Goal: Transaction & Acquisition: Download file/media

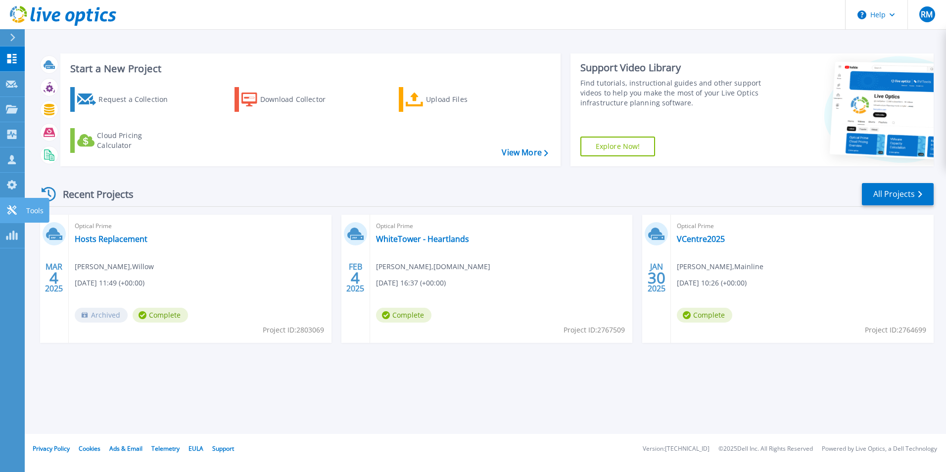
click at [12, 211] on icon at bounding box center [11, 209] width 9 height 9
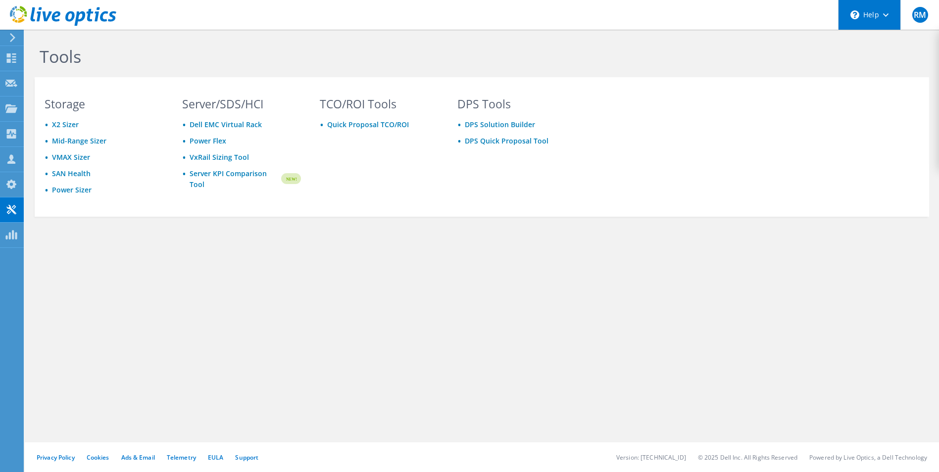
click at [895, 17] on div "\n Help" at bounding box center [869, 15] width 62 height 30
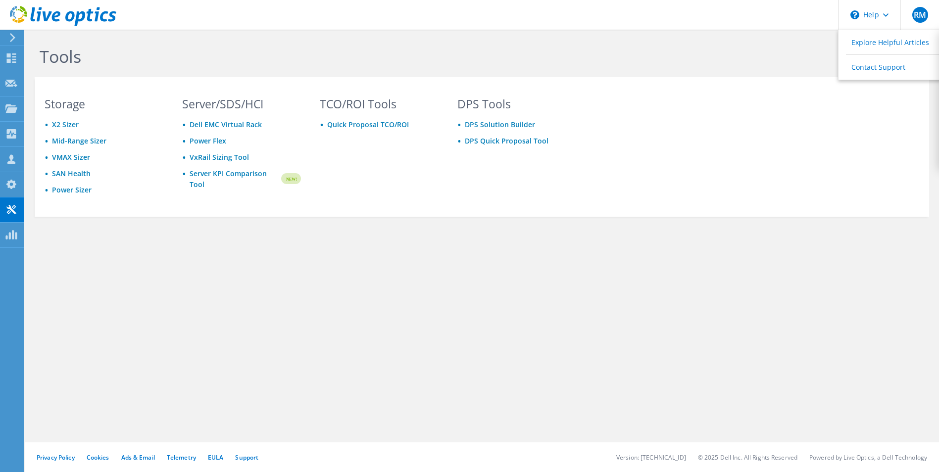
click at [617, 65] on h1 "Tools" at bounding box center [374, 56] width 668 height 21
click at [924, 14] on span "RM" at bounding box center [920, 15] width 16 height 16
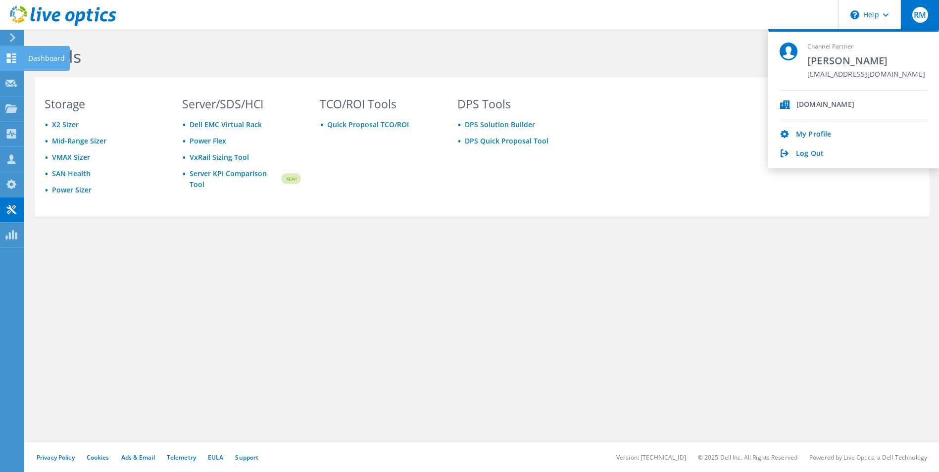
click at [14, 64] on div at bounding box center [11, 59] width 12 height 11
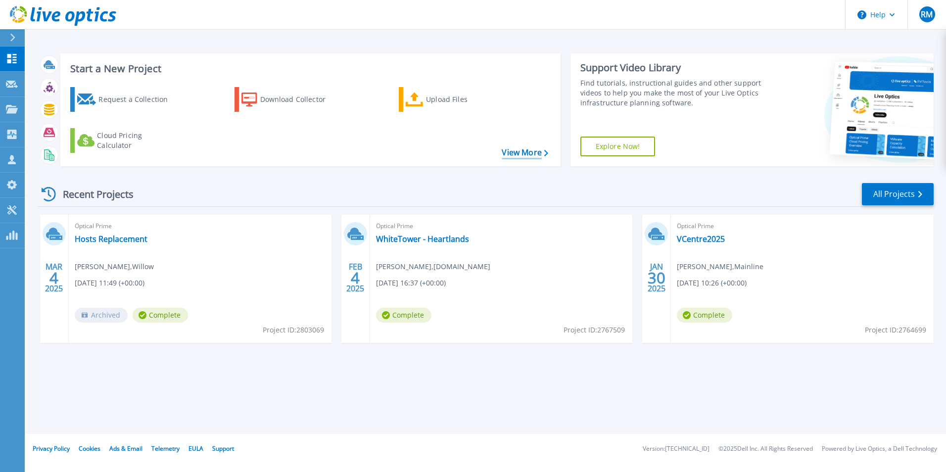
click at [513, 157] on link "View More" at bounding box center [525, 152] width 46 height 9
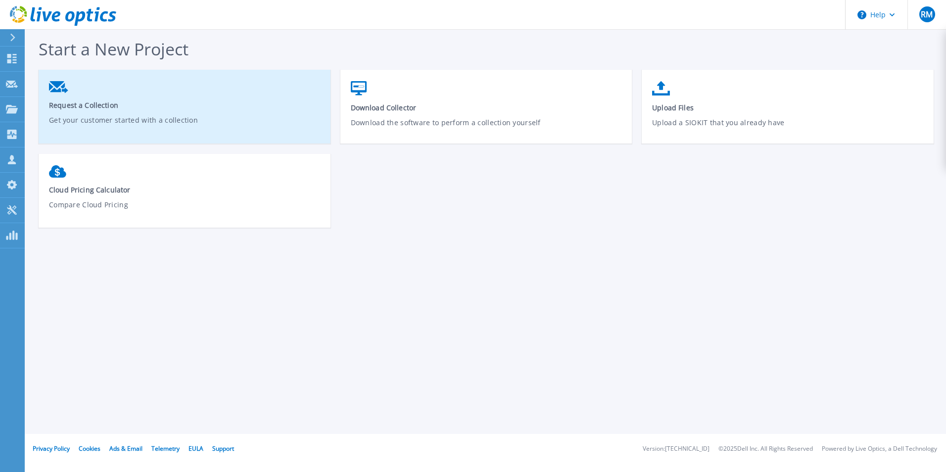
click at [76, 97] on link "Request a Collection Get your customer started with a collection" at bounding box center [185, 110] width 292 height 68
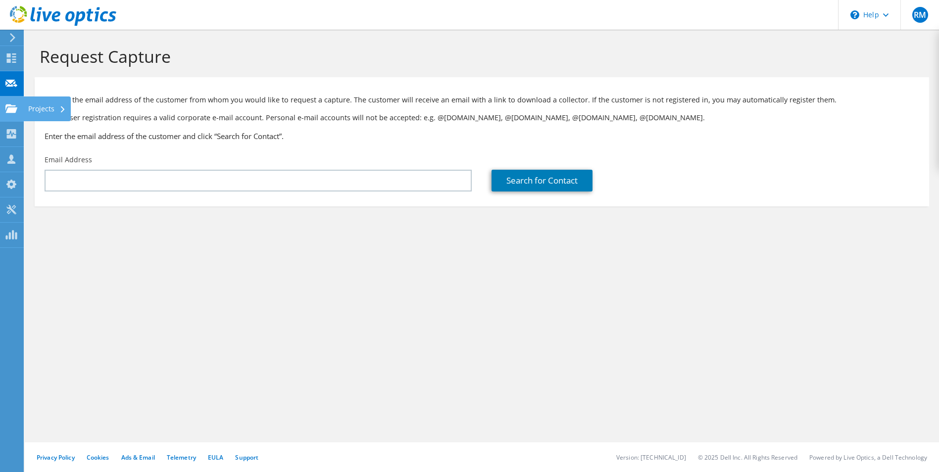
click at [11, 108] on use at bounding box center [11, 108] width 12 height 8
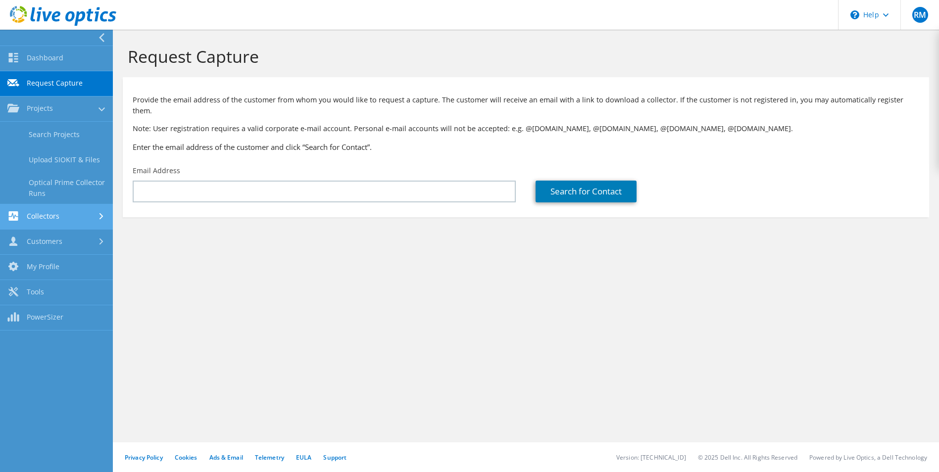
click at [45, 207] on link "Collectors" at bounding box center [56, 216] width 113 height 25
click at [50, 248] on link "Customers" at bounding box center [56, 242] width 113 height 25
click at [71, 219] on link "Customers" at bounding box center [56, 209] width 113 height 25
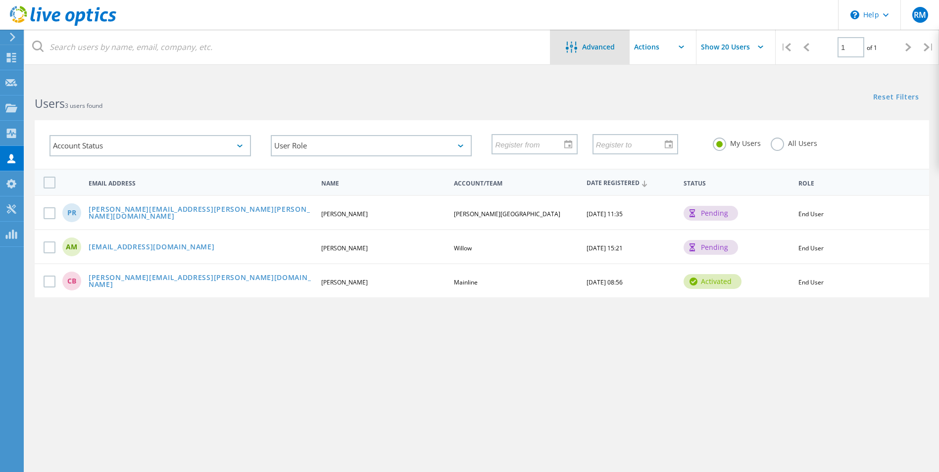
click at [606, 44] on span "Advanced" at bounding box center [598, 47] width 33 height 7
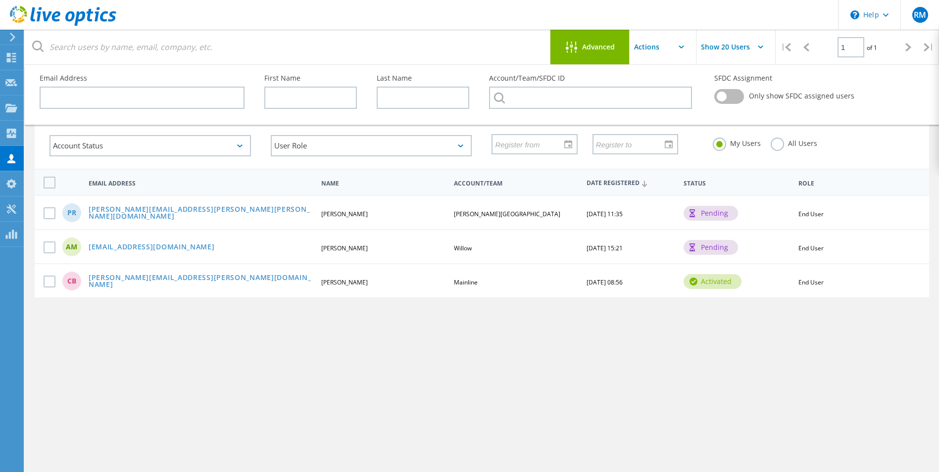
click at [669, 44] on input "text" at bounding box center [678, 47] width 99 height 35
click at [8, 209] on icon at bounding box center [11, 208] width 12 height 9
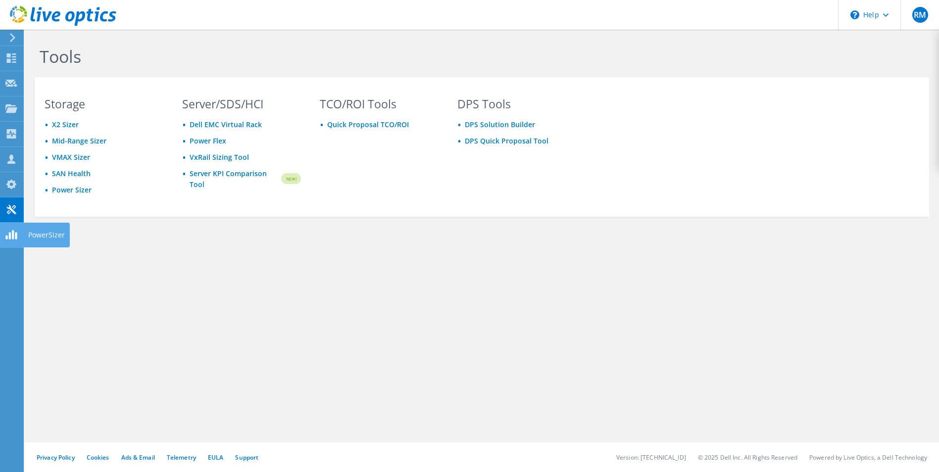
click at [13, 33] on icon at bounding box center [12, 37] width 7 height 9
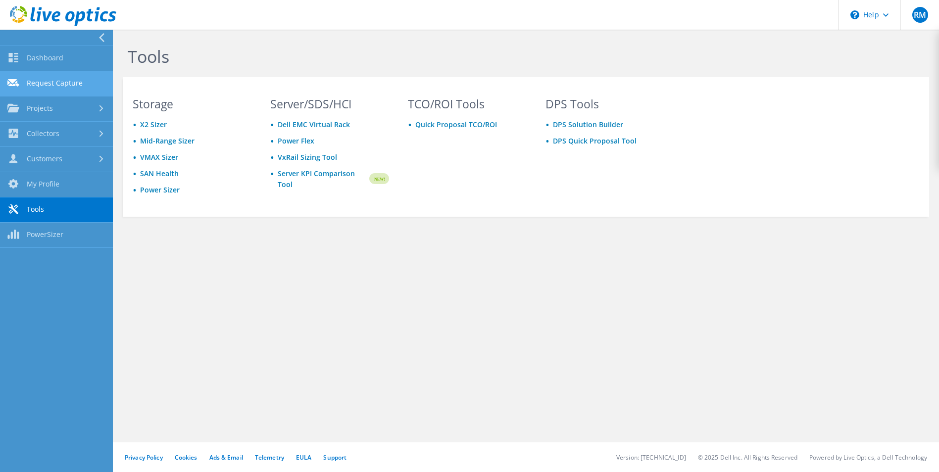
click at [62, 84] on link "Request Capture" at bounding box center [56, 83] width 113 height 25
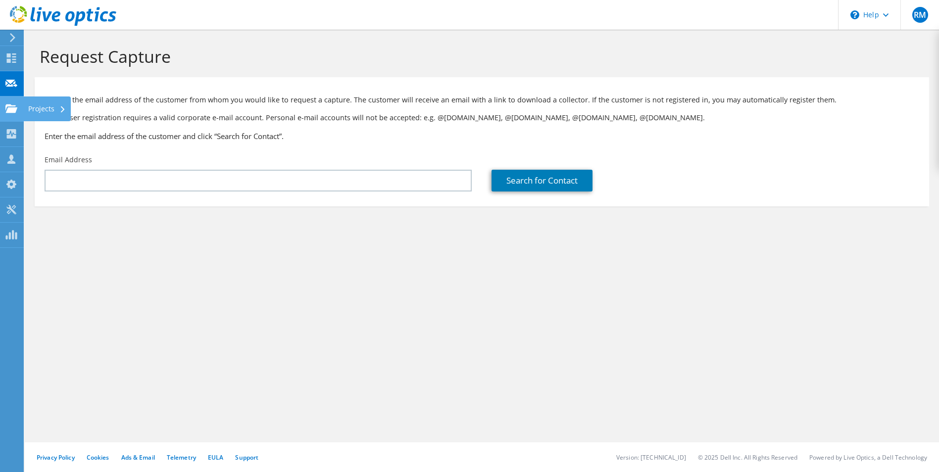
click at [7, 109] on icon at bounding box center [11, 108] width 12 height 9
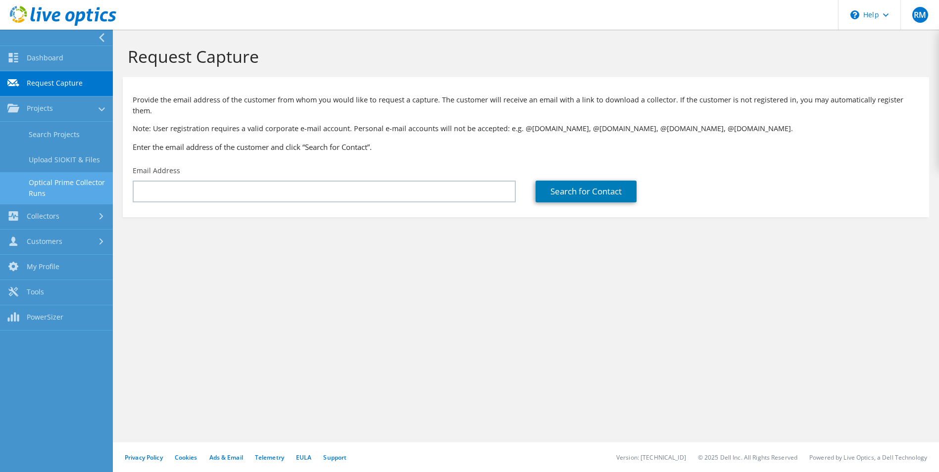
click at [65, 178] on link "Optical Prime Collector Runs" at bounding box center [56, 188] width 113 height 32
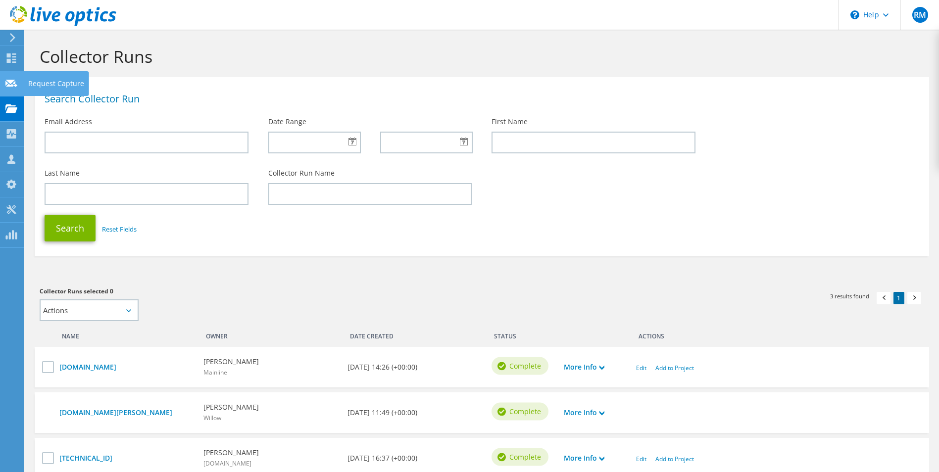
click at [8, 82] on icon at bounding box center [11, 83] width 12 height 9
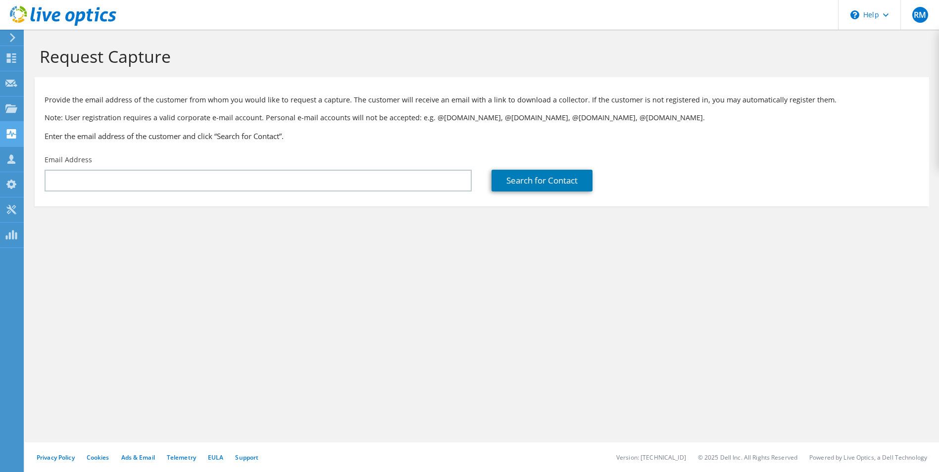
click at [9, 131] on use at bounding box center [11, 133] width 9 height 9
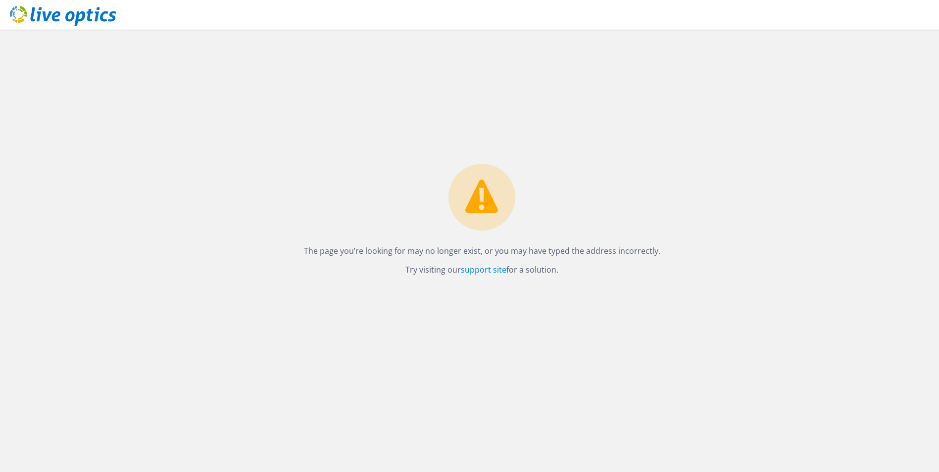
click at [84, 18] on use at bounding box center [63, 16] width 106 height 20
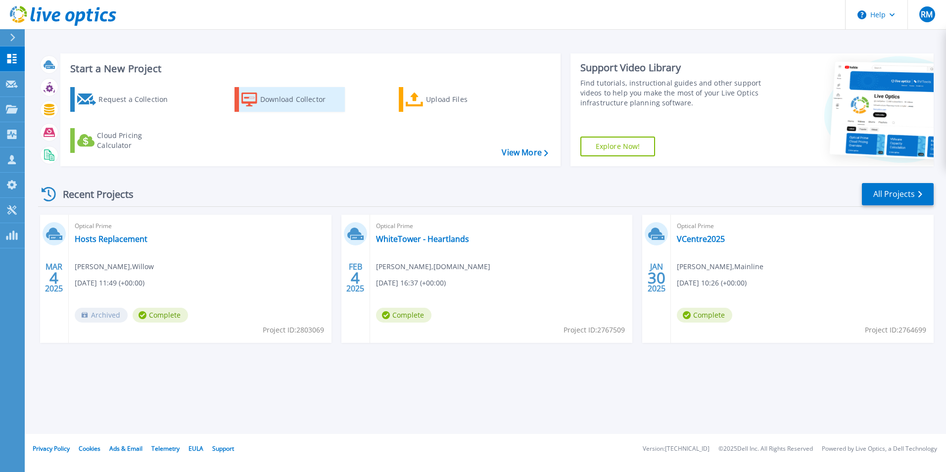
click at [262, 97] on div "Download Collector" at bounding box center [299, 100] width 79 height 20
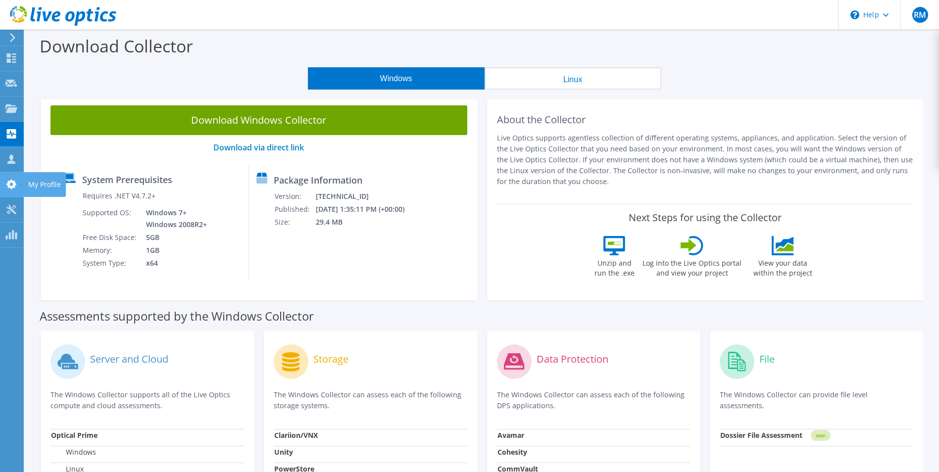
click at [9, 185] on use at bounding box center [11, 184] width 10 height 9
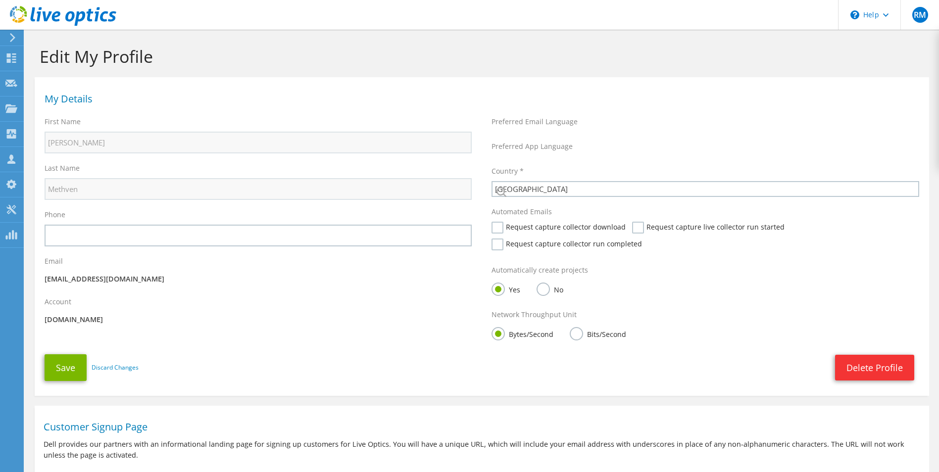
select select "75"
